Goal: Communication & Community: Answer question/provide support

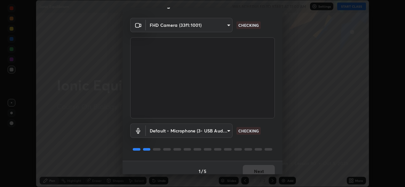
scroll to position [22, 0]
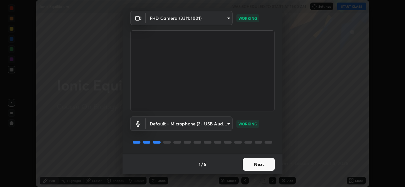
click at [256, 164] on button "Next" at bounding box center [259, 164] width 32 height 13
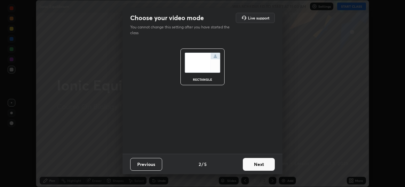
click at [255, 165] on button "Next" at bounding box center [259, 164] width 32 height 13
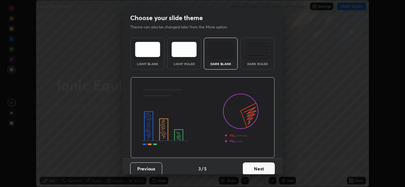
click at [255, 167] on button "Next" at bounding box center [259, 169] width 32 height 13
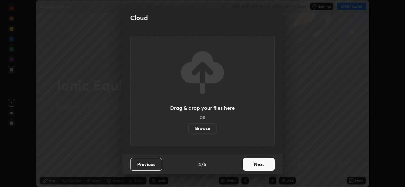
click at [256, 166] on button "Next" at bounding box center [259, 164] width 32 height 13
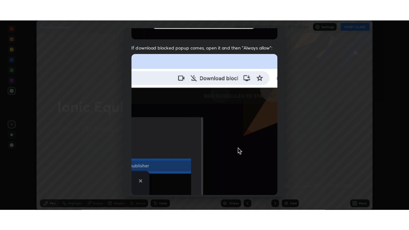
scroll to position [153, 0]
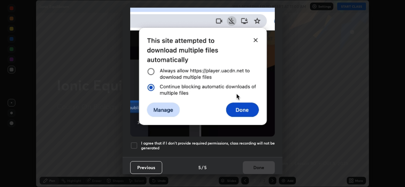
click at [134, 142] on div at bounding box center [134, 146] width 8 height 8
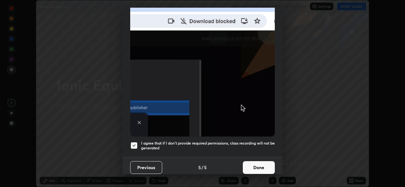
click at [251, 164] on button "Done" at bounding box center [259, 167] width 32 height 13
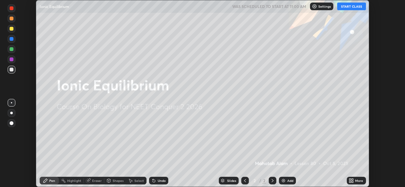
click at [356, 181] on div "More" at bounding box center [359, 180] width 8 height 3
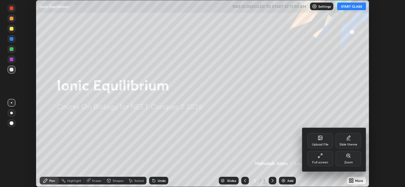
click at [321, 161] on div "Full screen" at bounding box center [320, 158] width 26 height 15
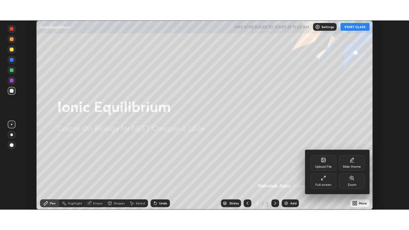
scroll to position [230, 409]
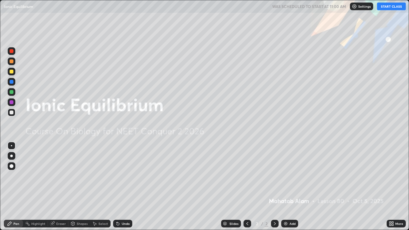
click at [384, 10] on button "START CLASS" at bounding box center [391, 7] width 29 height 8
click at [290, 187] on div "Add" at bounding box center [293, 223] width 6 height 3
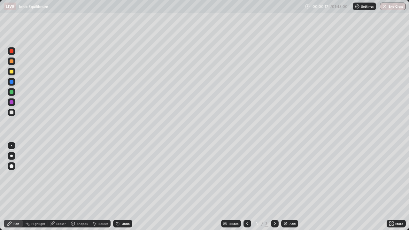
click at [14, 187] on div "Pen" at bounding box center [16, 223] width 6 height 3
click at [284, 187] on img at bounding box center [285, 223] width 5 height 5
click at [288, 187] on div "Add" at bounding box center [289, 224] width 17 height 8
click at [12, 155] on div at bounding box center [11, 156] width 3 height 3
click at [59, 187] on div "Eraser" at bounding box center [61, 223] width 10 height 3
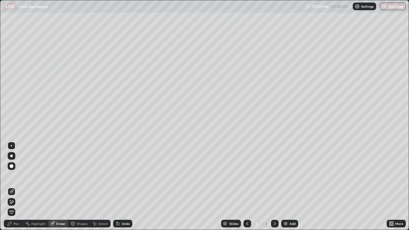
click at [15, 187] on div "Pen" at bounding box center [16, 223] width 6 height 3
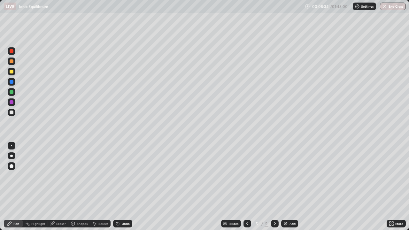
click at [12, 72] on div at bounding box center [12, 72] width 4 height 4
click at [59, 187] on div "Eraser" at bounding box center [61, 223] width 10 height 3
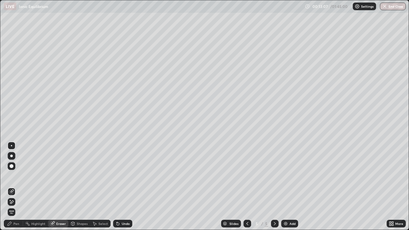
click at [16, 187] on div "Pen" at bounding box center [16, 223] width 6 height 3
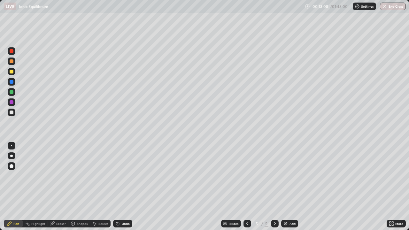
click at [11, 93] on div at bounding box center [12, 92] width 4 height 4
click at [286, 187] on img at bounding box center [285, 223] width 5 height 5
click at [55, 187] on div "Eraser" at bounding box center [58, 224] width 20 height 8
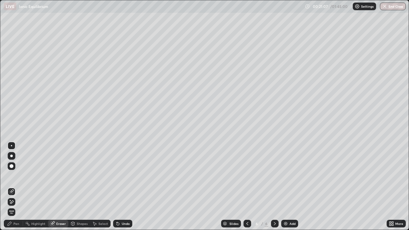
click at [14, 187] on div "Pen" at bounding box center [16, 223] width 6 height 3
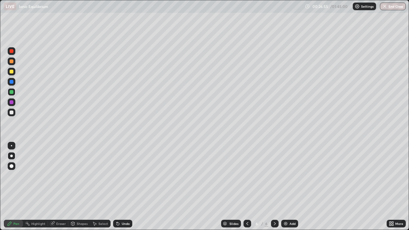
click at [288, 187] on div "Add" at bounding box center [289, 224] width 17 height 8
click at [58, 187] on div "Eraser" at bounding box center [61, 223] width 10 height 3
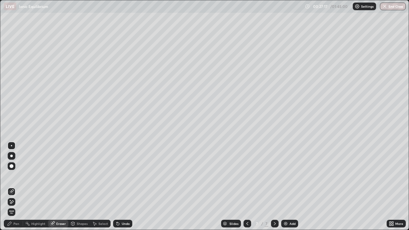
click at [17, 187] on div "Pen" at bounding box center [16, 223] width 6 height 3
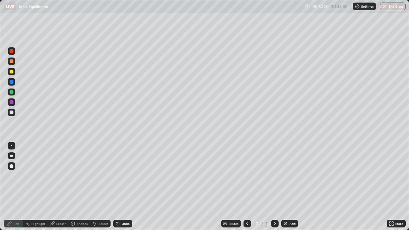
click at [285, 187] on img at bounding box center [285, 223] width 5 height 5
click at [286, 187] on img at bounding box center [285, 223] width 5 height 5
click at [58, 187] on div "Eraser" at bounding box center [61, 223] width 10 height 3
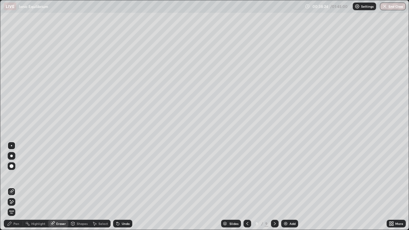
click at [38, 187] on div "Highlight" at bounding box center [38, 223] width 14 height 3
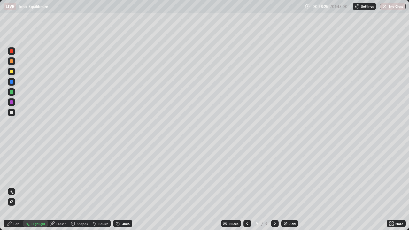
click at [16, 187] on div "Pen" at bounding box center [13, 224] width 19 height 8
click at [284, 187] on img at bounding box center [285, 223] width 5 height 5
click at [59, 187] on div "Eraser" at bounding box center [61, 223] width 10 height 3
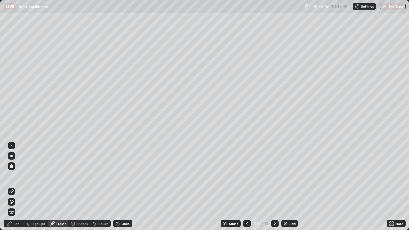
click at [18, 187] on div "Pen" at bounding box center [16, 223] width 6 height 3
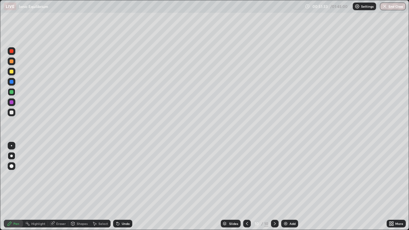
click at [286, 187] on img at bounding box center [285, 223] width 5 height 5
click at [284, 187] on img at bounding box center [285, 223] width 5 height 5
click at [58, 187] on div "Eraser" at bounding box center [61, 223] width 10 height 3
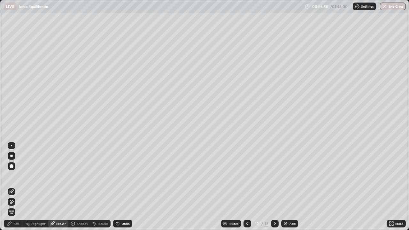
click at [18, 187] on div "Pen" at bounding box center [16, 223] width 6 height 3
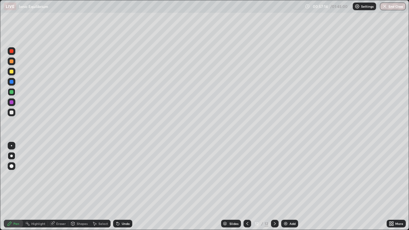
click at [59, 187] on div "Eraser" at bounding box center [61, 223] width 10 height 3
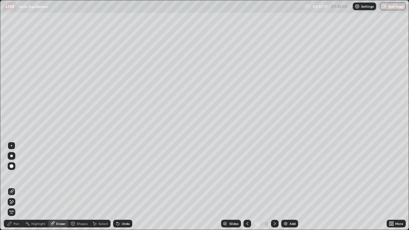
click at [58, 187] on div "Eraser" at bounding box center [61, 223] width 10 height 3
click at [38, 187] on div "Highlight" at bounding box center [35, 224] width 25 height 8
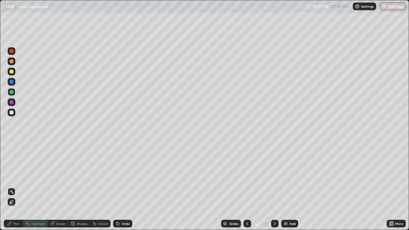
click at [15, 187] on div "Pen" at bounding box center [16, 223] width 6 height 3
click at [283, 187] on img at bounding box center [285, 223] width 5 height 5
click at [58, 187] on div "Eraser" at bounding box center [61, 223] width 10 height 3
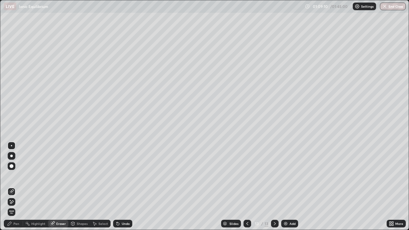
click at [19, 187] on div "Pen" at bounding box center [16, 223] width 6 height 3
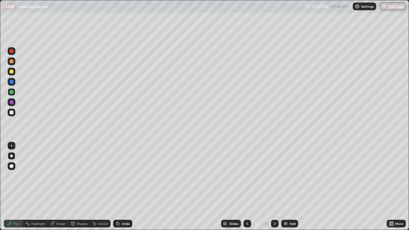
click at [58, 187] on div "Eraser" at bounding box center [61, 223] width 10 height 3
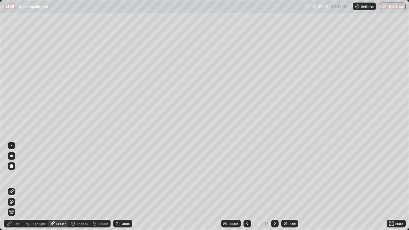
click at [59, 187] on div "Eraser" at bounding box center [61, 223] width 10 height 3
click at [17, 187] on div "Pen" at bounding box center [16, 223] width 6 height 3
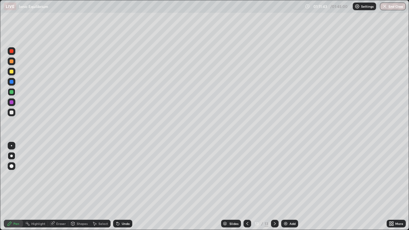
click at [285, 187] on img at bounding box center [285, 223] width 5 height 5
click at [60, 187] on div "Eraser" at bounding box center [61, 223] width 10 height 3
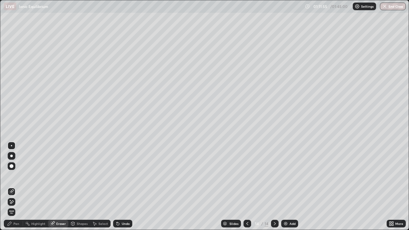
click at [17, 187] on div "Pen" at bounding box center [16, 223] width 6 height 3
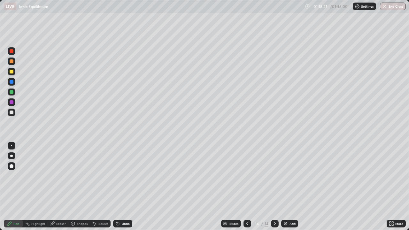
click at [153, 187] on div "Slides 14 / 14 Add" at bounding box center [259, 223] width 255 height 13
click at [286, 187] on img at bounding box center [285, 223] width 5 height 5
click at [60, 187] on div "Eraser" at bounding box center [61, 223] width 10 height 3
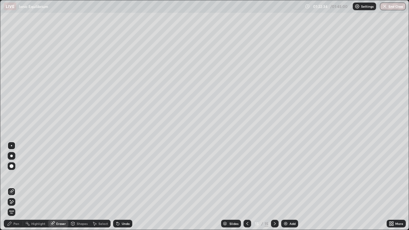
click at [16, 187] on div "Pen" at bounding box center [16, 223] width 6 height 3
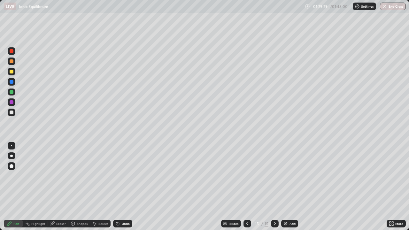
click at [56, 187] on div "Eraser" at bounding box center [61, 223] width 10 height 3
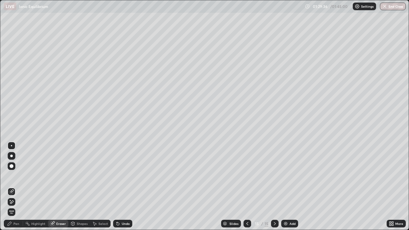
click at [287, 187] on img at bounding box center [285, 223] width 5 height 5
click at [17, 187] on div "Pen" at bounding box center [16, 223] width 6 height 3
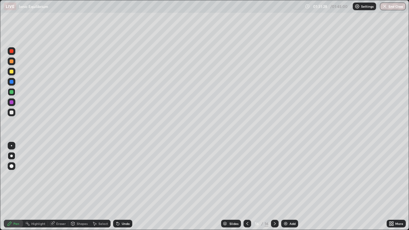
click at [60, 187] on div "Eraser" at bounding box center [58, 224] width 20 height 8
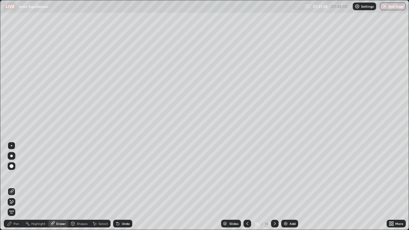
click at [18, 187] on div "Pen" at bounding box center [16, 223] width 6 height 3
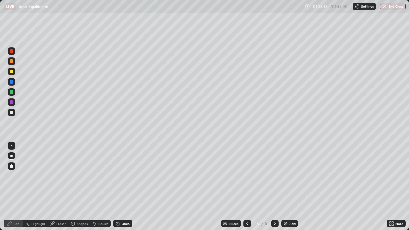
click at [286, 187] on img at bounding box center [285, 223] width 5 height 5
click at [59, 187] on div "Eraser" at bounding box center [61, 223] width 10 height 3
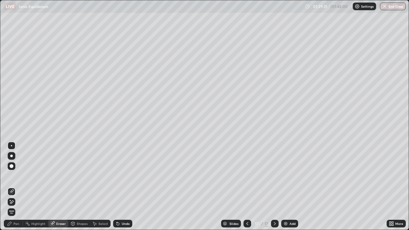
click at [17, 187] on div "Pen" at bounding box center [16, 223] width 6 height 3
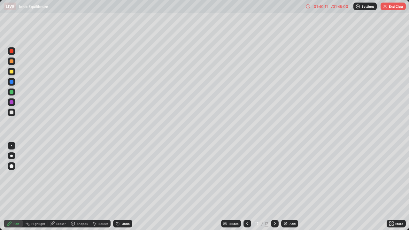
click at [58, 187] on div "Eraser" at bounding box center [61, 223] width 10 height 3
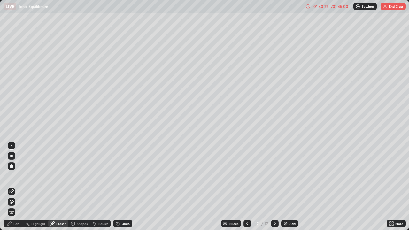
click at [16, 187] on div "Pen" at bounding box center [16, 223] width 6 height 3
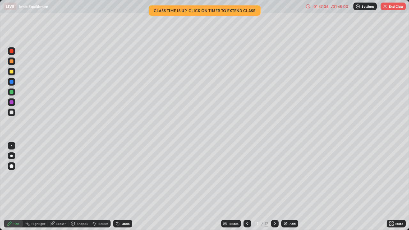
click at [308, 6] on icon at bounding box center [308, 6] width 5 height 5
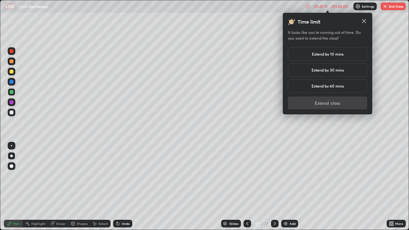
click at [333, 70] on h5 "Extend by 30 mins" at bounding box center [328, 70] width 32 height 6
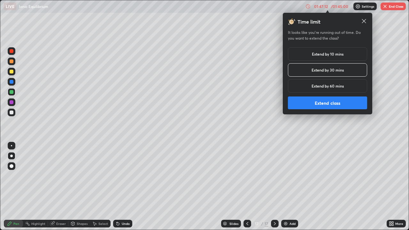
click at [312, 103] on button "Extend class" at bounding box center [327, 103] width 79 height 13
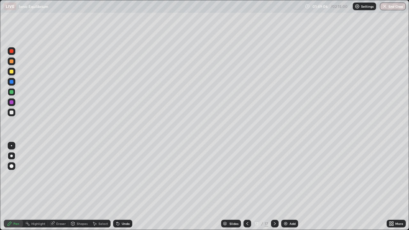
click at [287, 187] on img at bounding box center [285, 223] width 5 height 5
click at [283, 187] on img at bounding box center [285, 223] width 5 height 5
click at [59, 187] on div "Eraser" at bounding box center [61, 223] width 10 height 3
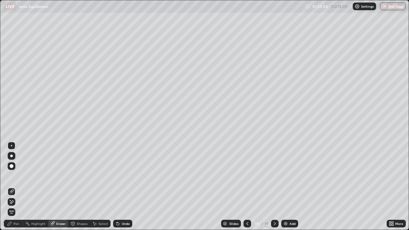
click at [17, 187] on div "Pen" at bounding box center [16, 223] width 6 height 3
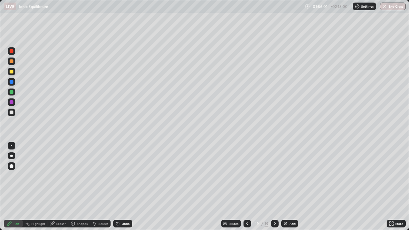
click at [287, 187] on img at bounding box center [285, 223] width 5 height 5
click at [399, 6] on button "End Class" at bounding box center [393, 7] width 26 height 8
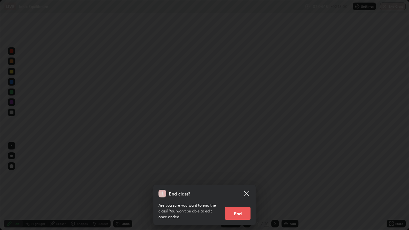
click at [241, 187] on button "End" at bounding box center [238, 213] width 26 height 13
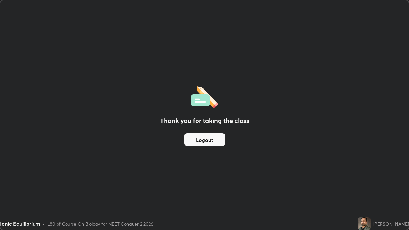
click at [215, 137] on button "Logout" at bounding box center [204, 139] width 41 height 13
